Goal: Transaction & Acquisition: Purchase product/service

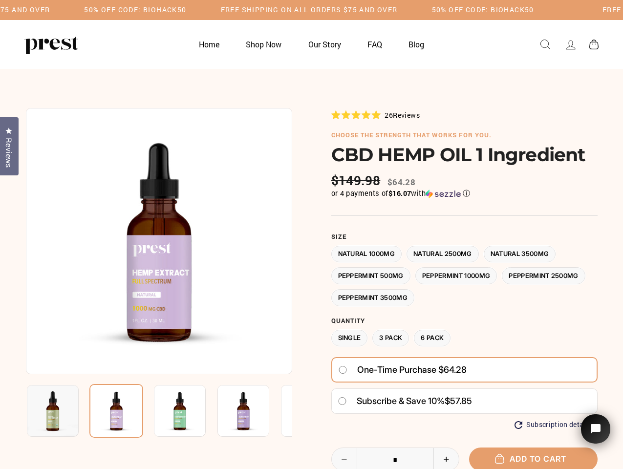
click at [311, 234] on div at bounding box center [312, 356] width 572 height 496
click at [186, 10] on h5 "50% OFF CODE: BIOHACK50" at bounding box center [135, 10] width 102 height 8
click at [159, 241] on img at bounding box center [159, 241] width 266 height 266
click at [159, 411] on img at bounding box center [180, 411] width 52 height 52
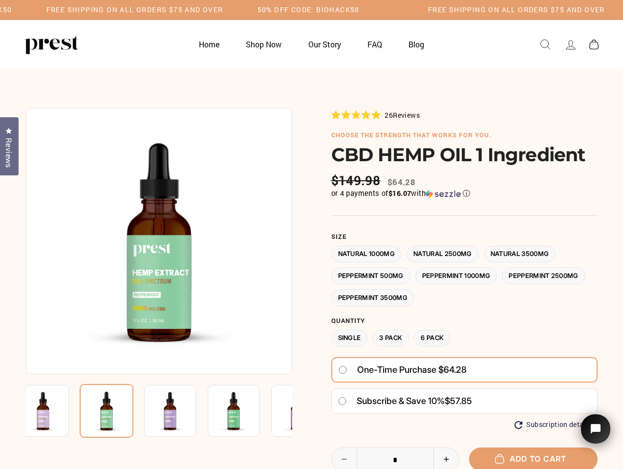
click at [53, 411] on img at bounding box center [43, 411] width 52 height 52
click at [116, 411] on img at bounding box center [107, 411] width 54 height 54
click at [180, 411] on img at bounding box center [170, 411] width 52 height 52
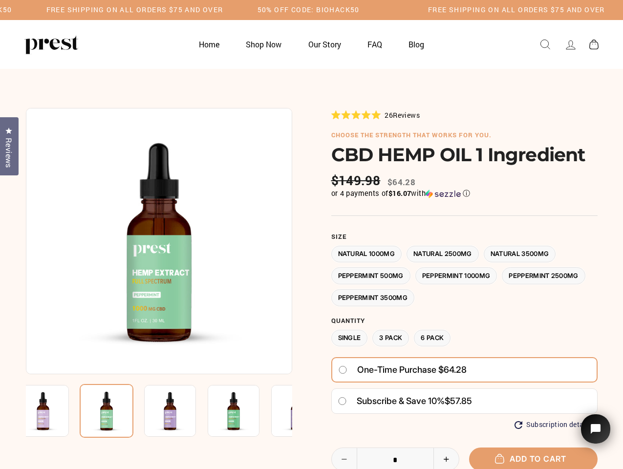
click at [180, 411] on img at bounding box center [170, 411] width 52 height 52
